Goal: Download file/media

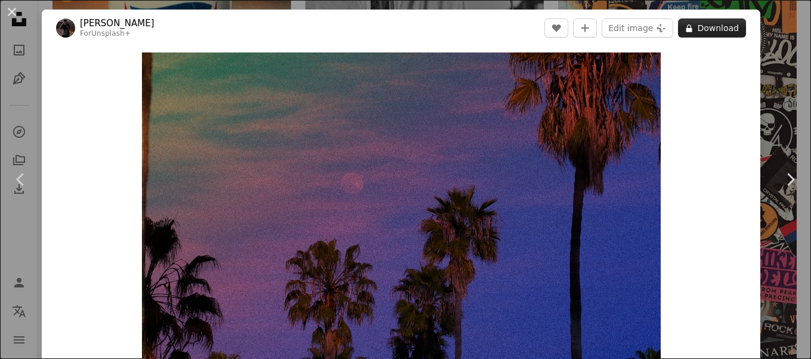
scroll to position [5012, 0]
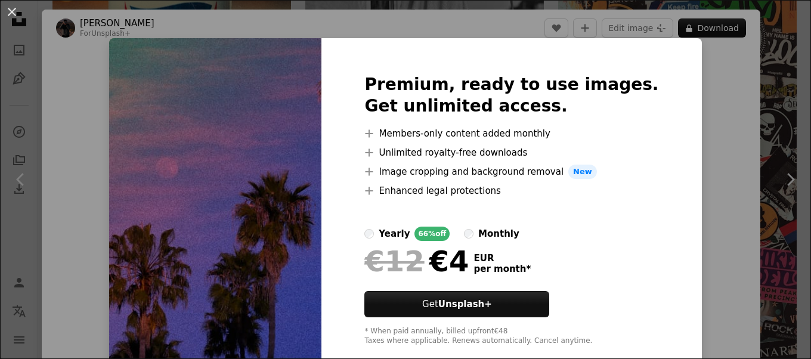
click at [697, 64] on div "An X shape Premium, ready to use images. Get unlimited access. A plus sign Memb…" at bounding box center [405, 179] width 811 height 359
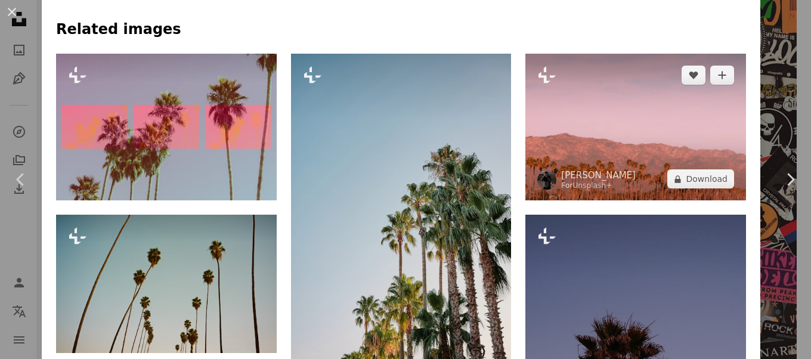
scroll to position [656, 0]
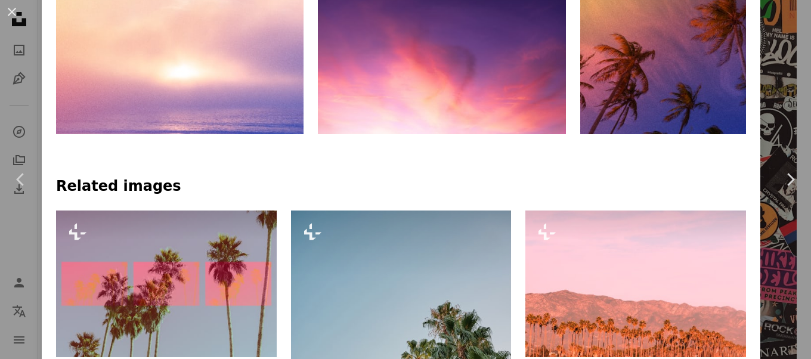
click at [650, 85] on img at bounding box center [705, 51] width 248 height 165
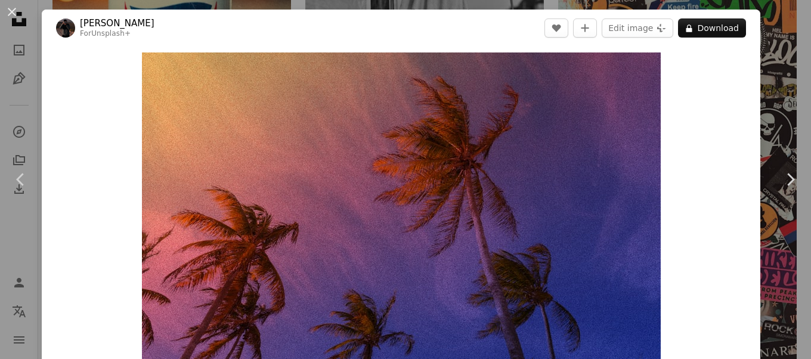
click at [726, 123] on div "Zoom in" at bounding box center [401, 226] width 719 height 358
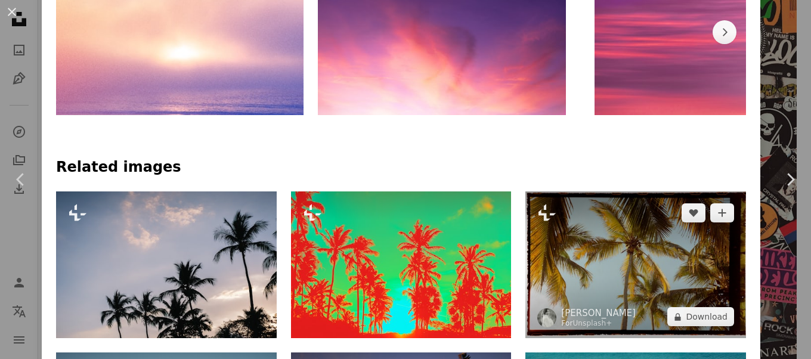
scroll to position [835, 0]
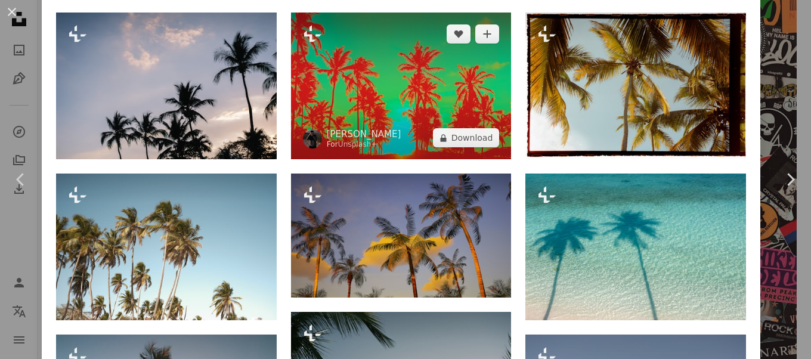
click at [458, 81] on img at bounding box center [401, 86] width 221 height 147
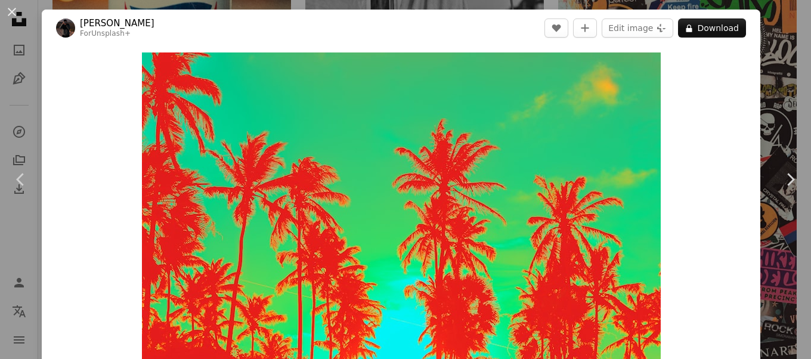
click at [760, 80] on div "An X shape Chevron left Chevron right [PERSON_NAME] For Unsplash+ A heart A plu…" at bounding box center [405, 179] width 811 height 359
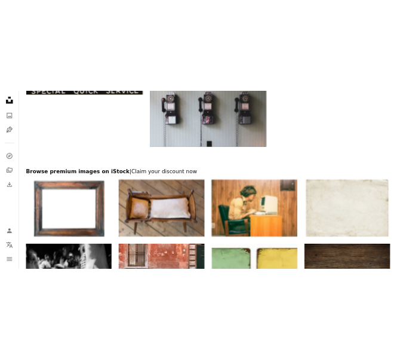
scroll to position [7725, 0]
